Goal: Transaction & Acquisition: Purchase product/service

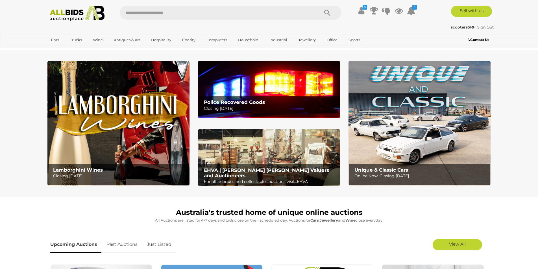
click at [165, 244] on link "Just Listed" at bounding box center [159, 244] width 33 height 17
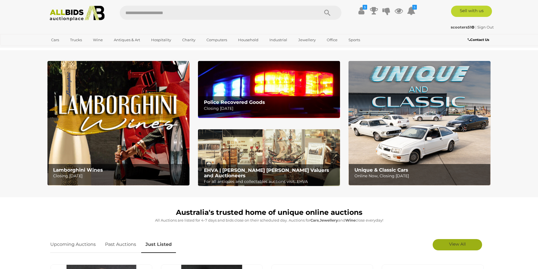
click at [281, 246] on span "View All" at bounding box center [457, 243] width 17 height 5
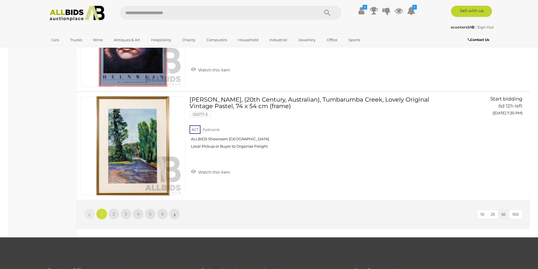
scroll to position [5314, 0]
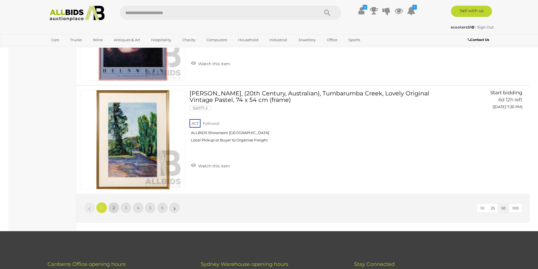
click at [112, 207] on link "2" at bounding box center [113, 207] width 11 height 11
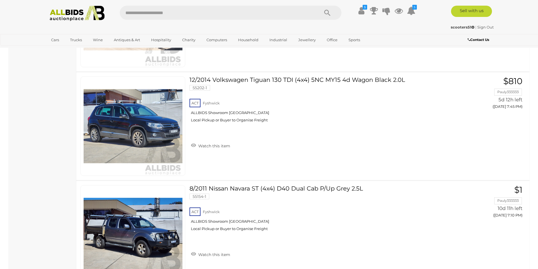
scroll to position [3442, 0]
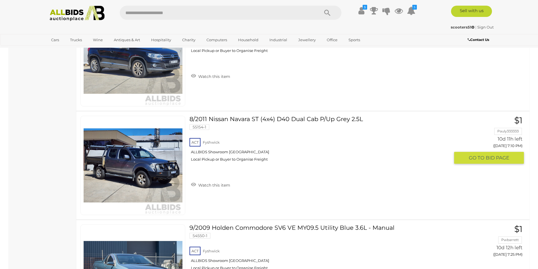
click at [154, 163] on link at bounding box center [132, 165] width 105 height 99
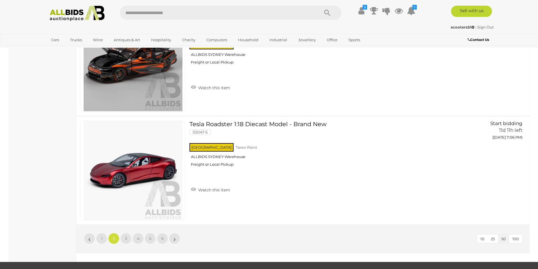
scroll to position [5273, 0]
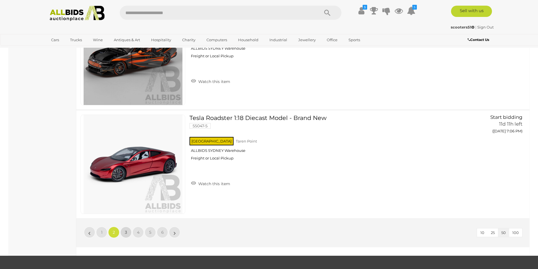
click at [125, 230] on span "3" at bounding box center [126, 232] width 2 height 5
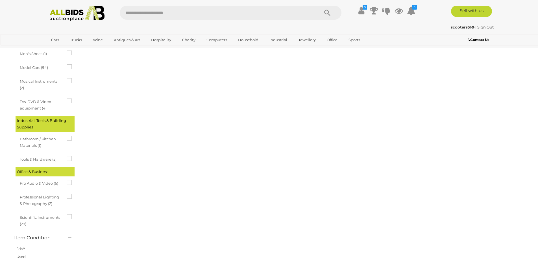
scroll to position [0, 0]
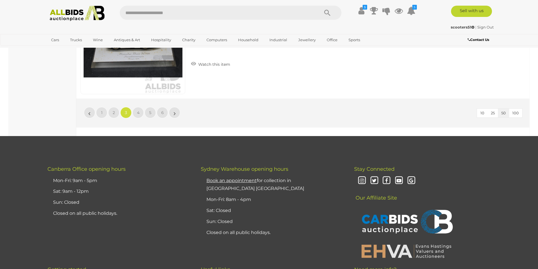
scroll to position [5346, 0]
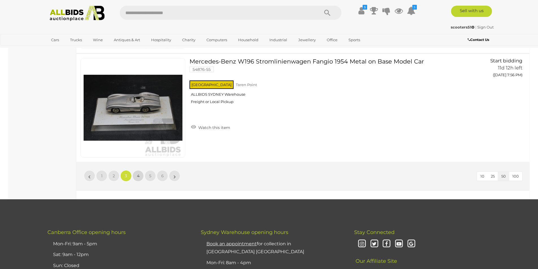
click at [139, 175] on span "4" at bounding box center [138, 175] width 3 height 5
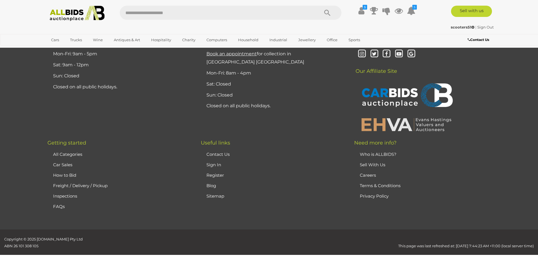
scroll to position [0, 0]
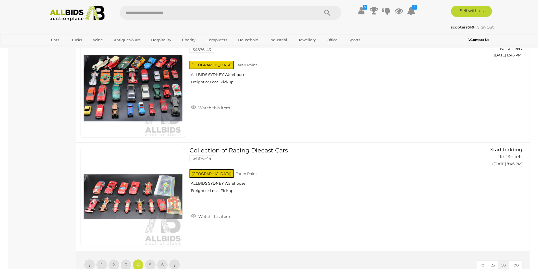
scroll to position [5353, 0]
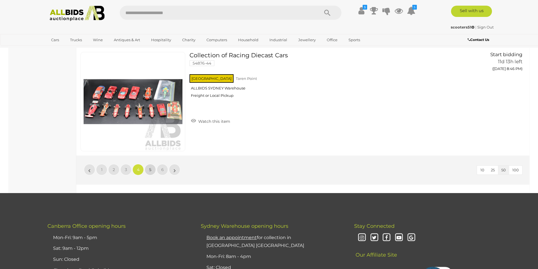
click at [149, 174] on link "5" at bounding box center [149, 169] width 11 height 11
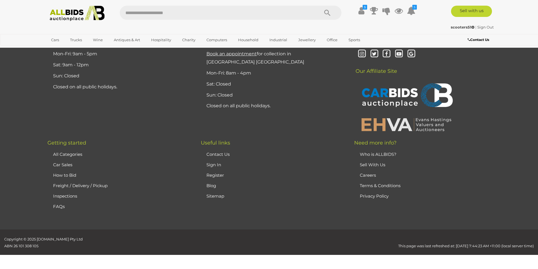
scroll to position [0, 0]
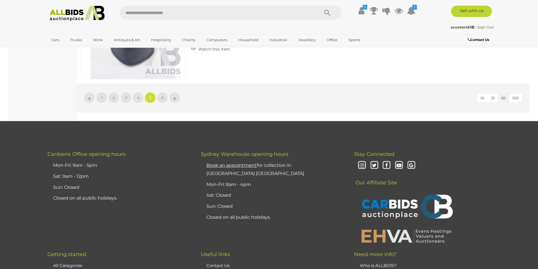
scroll to position [5401, 0]
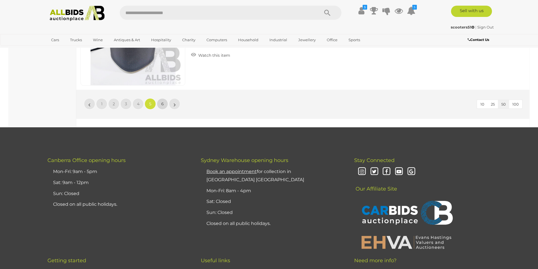
click at [162, 102] on span "6" at bounding box center [162, 103] width 3 height 5
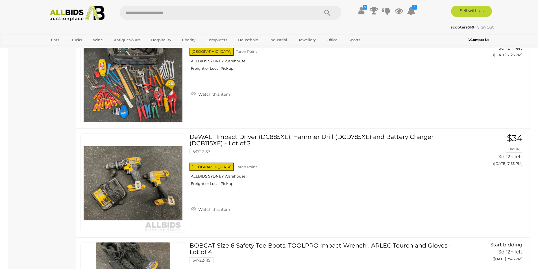
scroll to position [3908, 0]
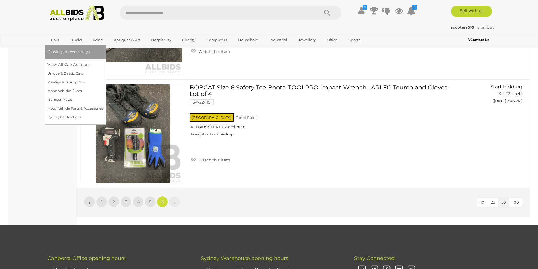
click at [55, 40] on link "Cars" at bounding box center [54, 39] width 15 height 9
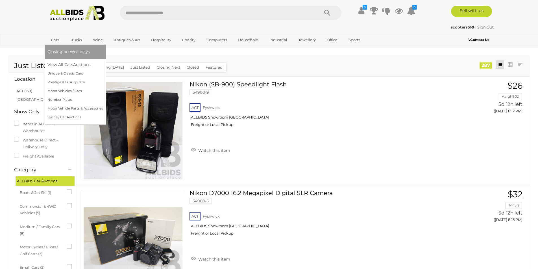
click at [54, 39] on link "Cars" at bounding box center [54, 39] width 15 height 9
click at [66, 65] on link "View All Cars Auctions" at bounding box center [75, 64] width 56 height 9
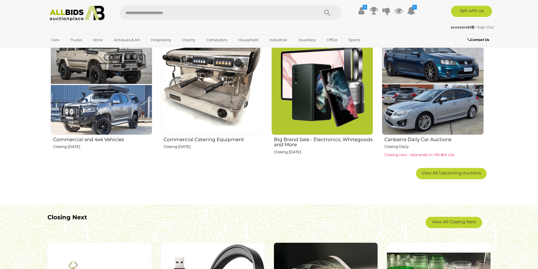
scroll to position [394, 0]
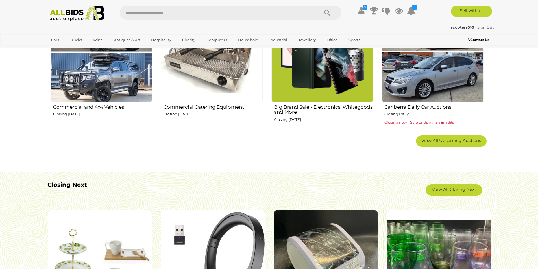
click at [78, 186] on b "Closing Next" at bounding box center [67, 184] width 40 height 7
click at [453, 188] on link "View All Closing Next" at bounding box center [453, 189] width 56 height 11
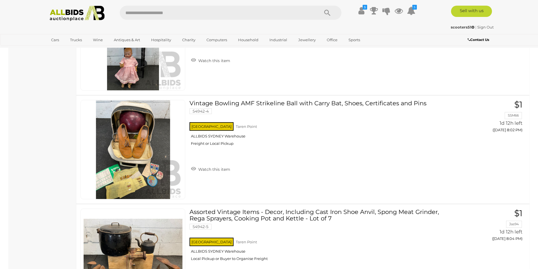
scroll to position [3425, 0]
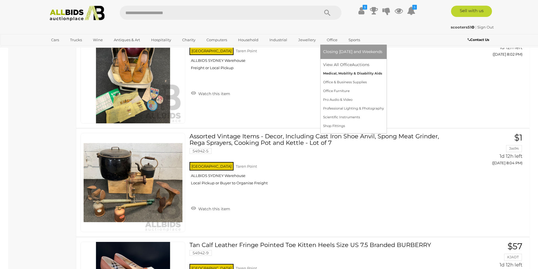
click at [341, 73] on link "Medical, Mobility & Disability Aids" at bounding box center [353, 73] width 61 height 9
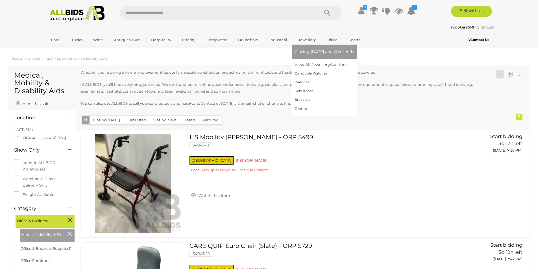
click at [306, 40] on link "Jewellery" at bounding box center [306, 39] width 25 height 9
click at [306, 64] on link "View All Jewellery Auctions" at bounding box center [323, 64] width 59 height 9
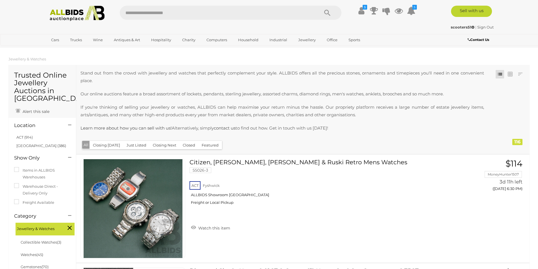
click at [133, 14] on input "text" at bounding box center [217, 13] width 194 height 14
type input "****"
click at [328, 11] on icon "Search" at bounding box center [327, 13] width 6 height 8
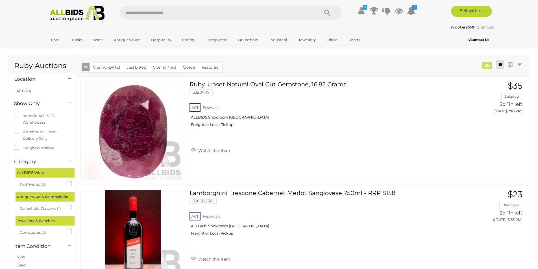
scroll to position [11, 0]
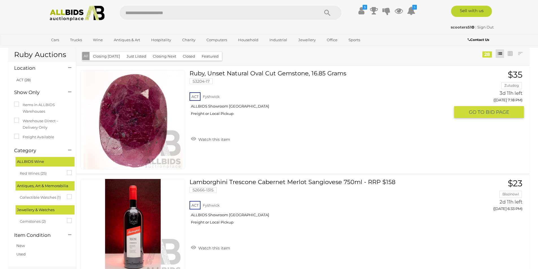
click at [139, 108] on link at bounding box center [132, 119] width 105 height 99
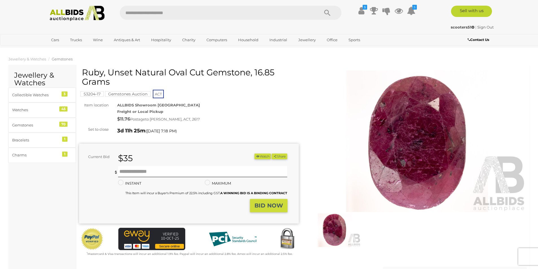
click at [402, 154] on img at bounding box center [417, 141] width 220 height 141
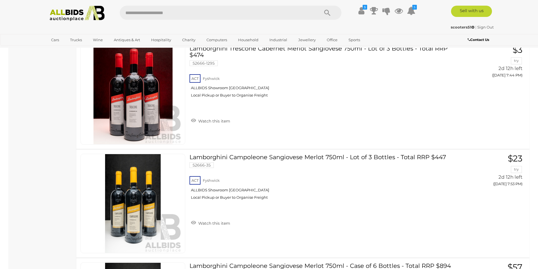
scroll to position [2130, 0]
